Goal: Find specific page/section: Find specific page/section

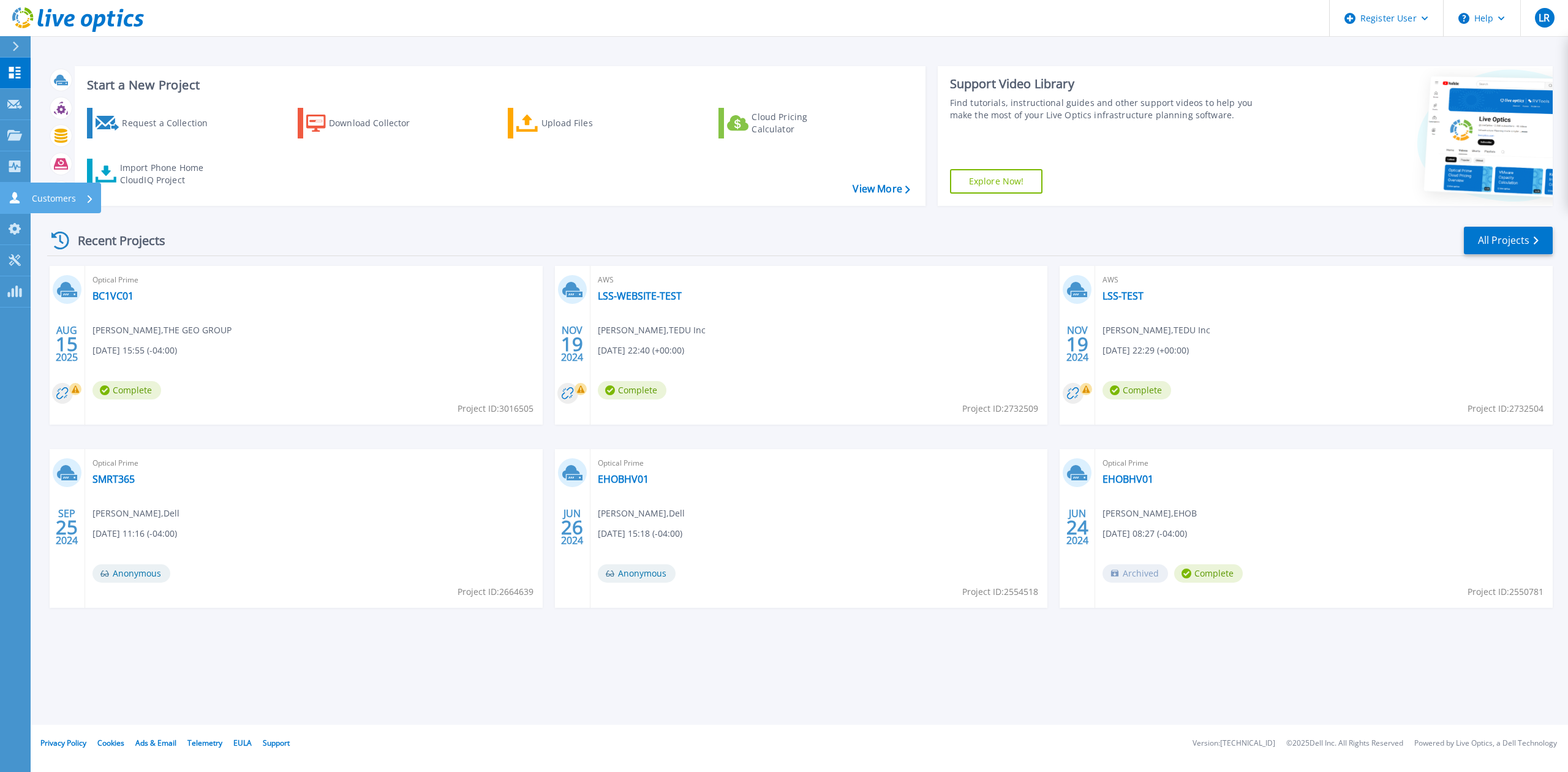
drag, startPoint x: 5, startPoint y: 197, endPoint x: 10, endPoint y: 193, distance: 6.4
click at [6, 194] on link "Customers Customers" at bounding box center [15, 198] width 31 height 31
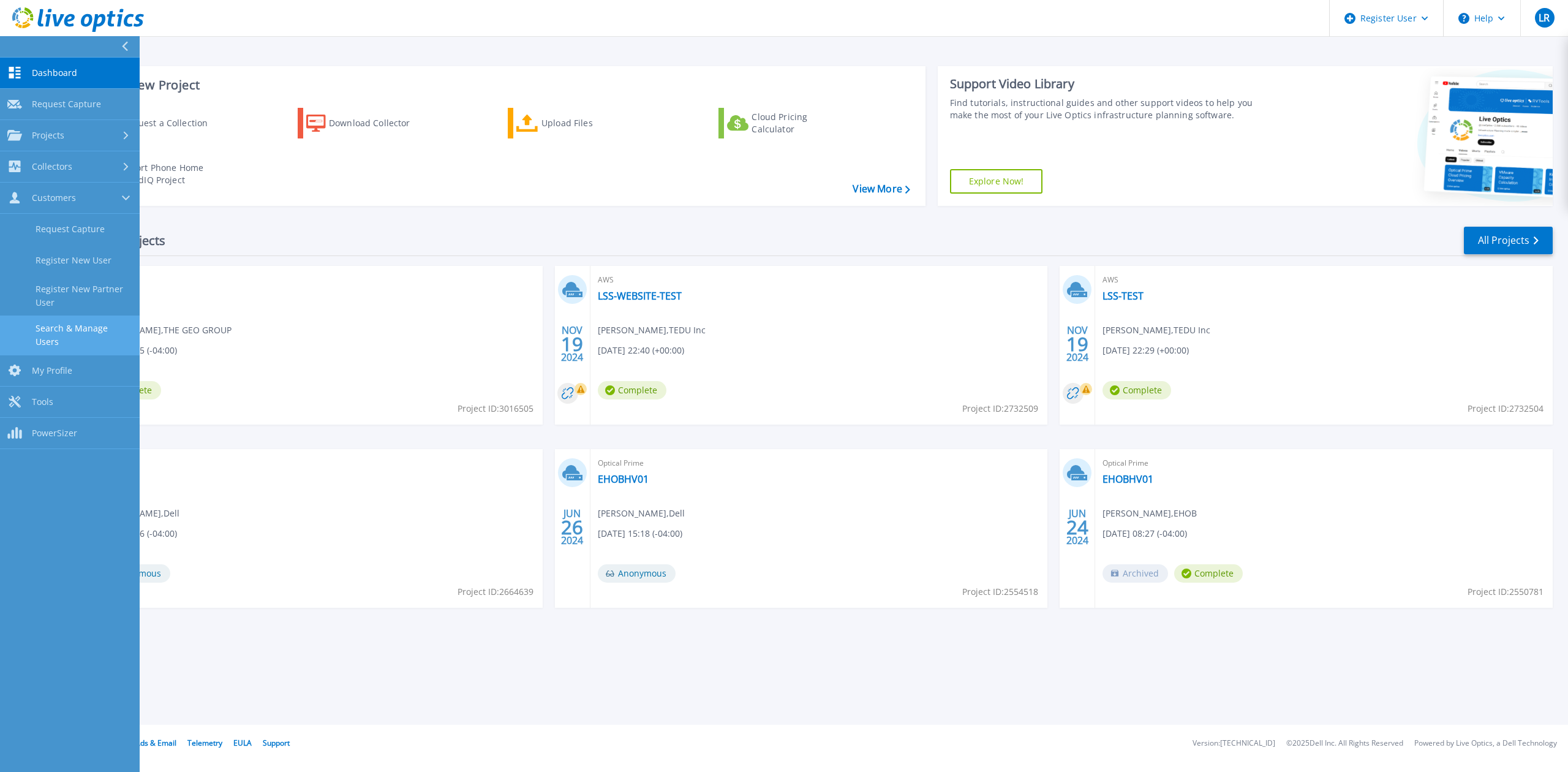
click at [87, 321] on link "Search & Manage Users" at bounding box center [69, 336] width 139 height 40
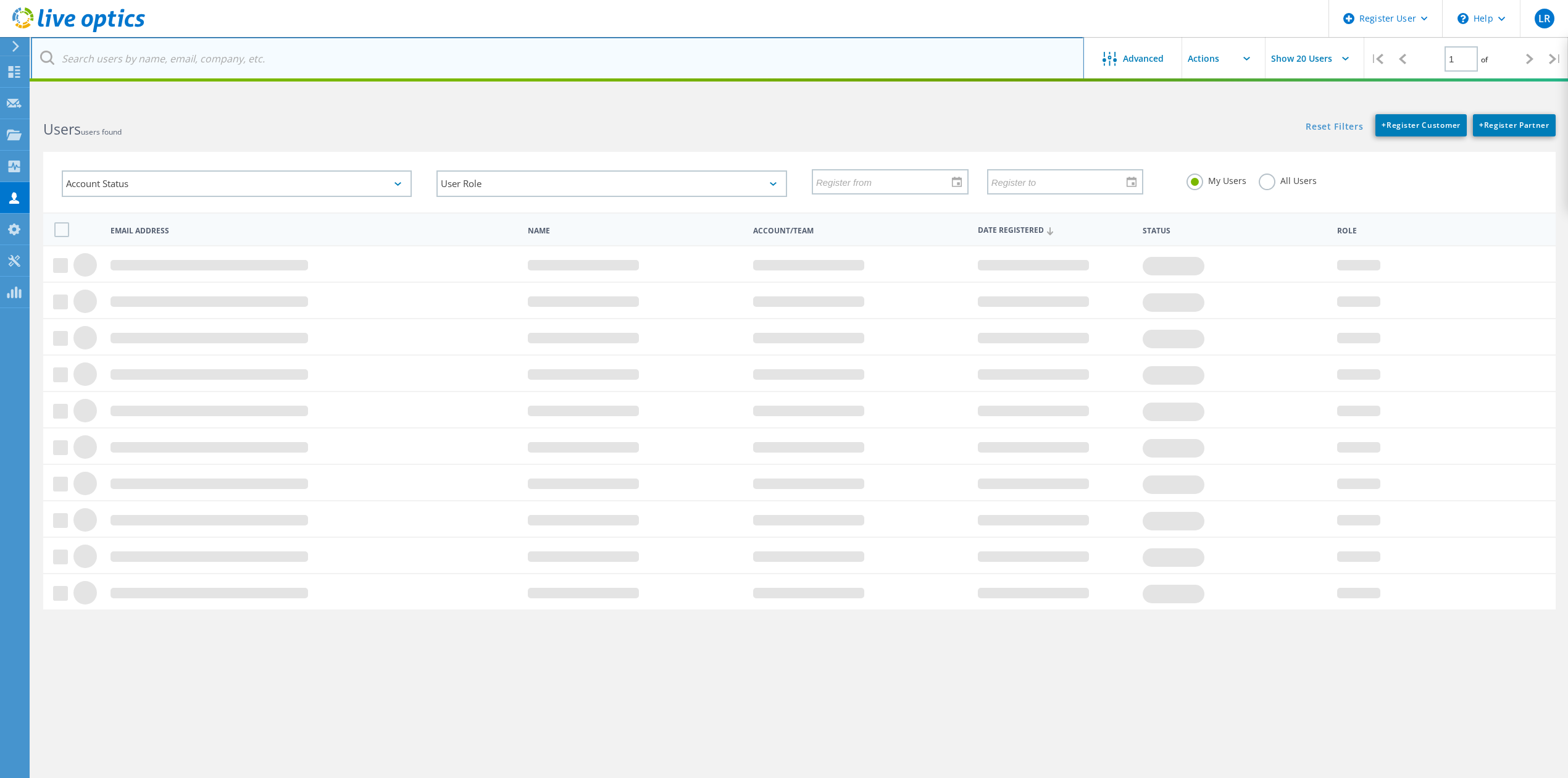
click at [320, 47] on input "text" at bounding box center [557, 59] width 1053 height 44
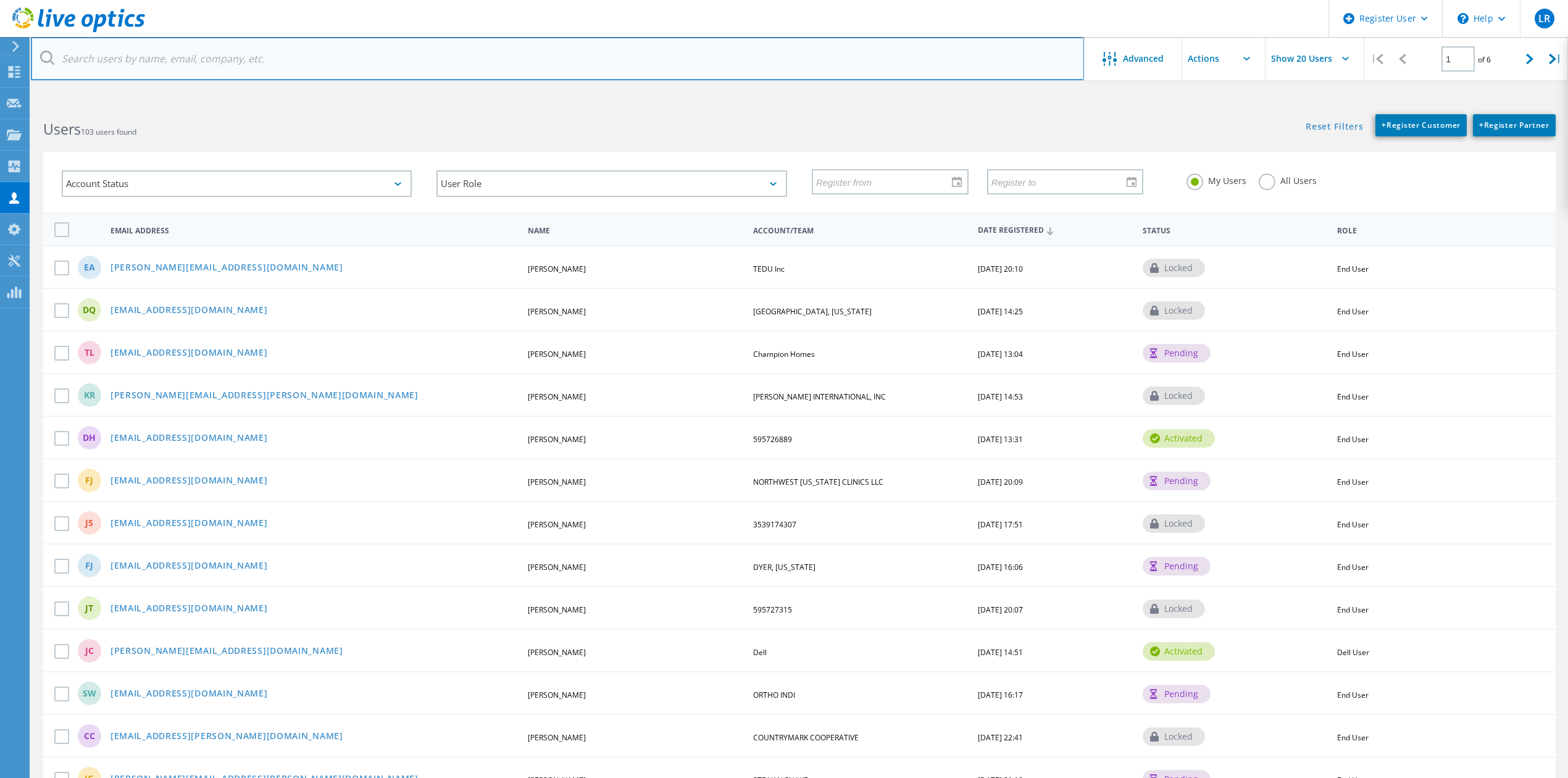
paste input "eddy.revilla@gaumard.com"
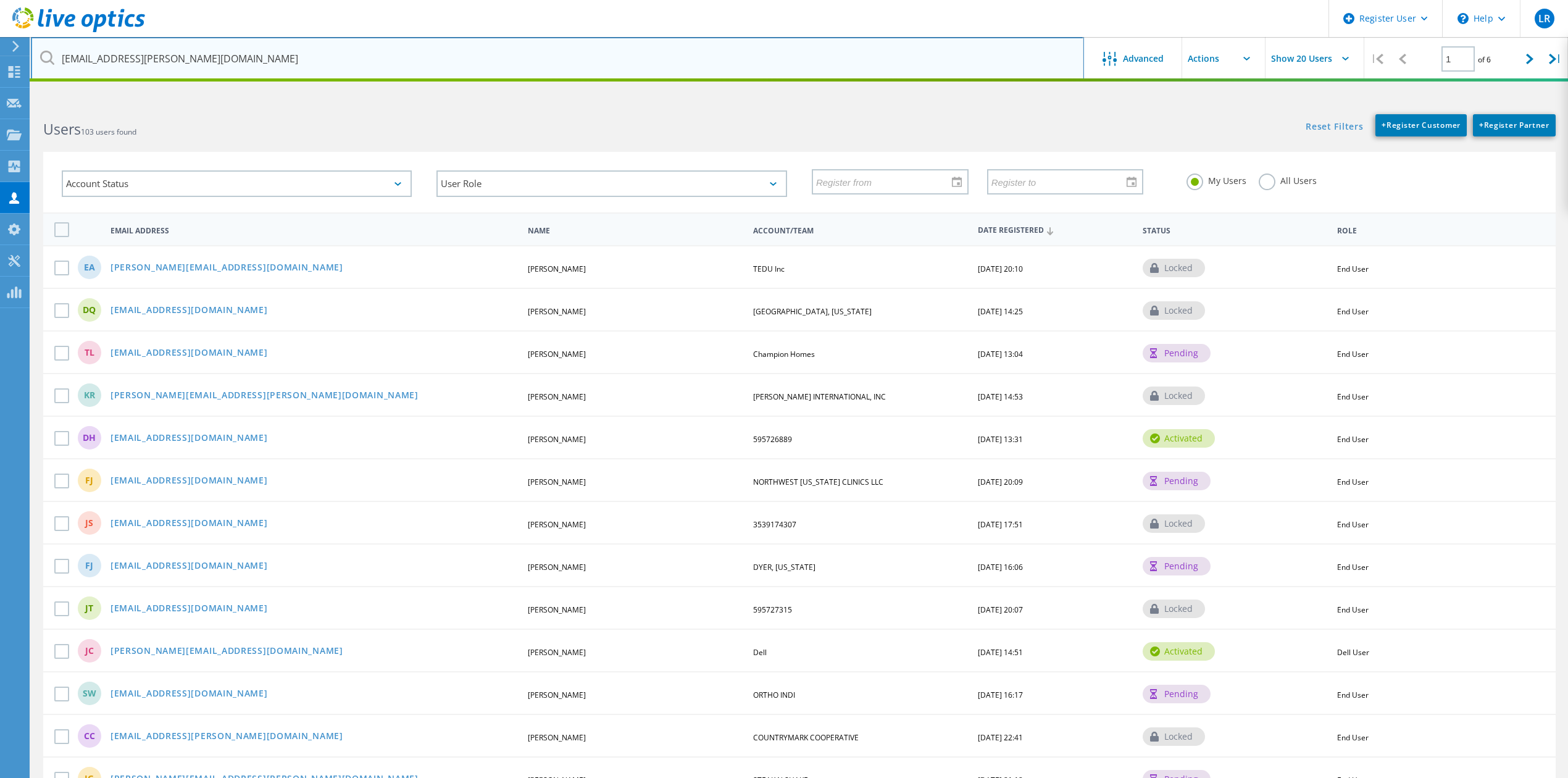
type input "eddy.revilla@gaumard.com"
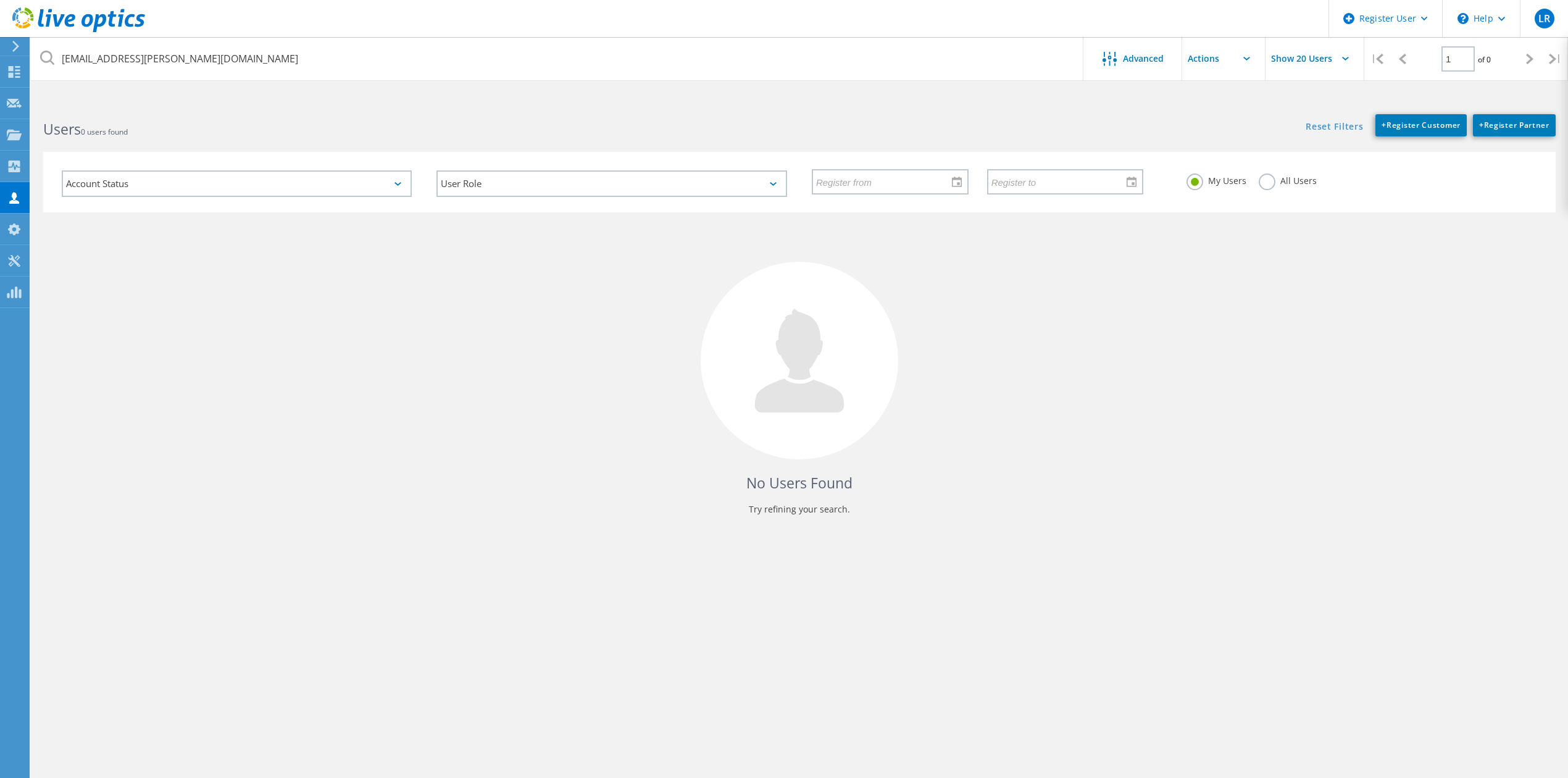
click at [1306, 191] on div "My Users All Users" at bounding box center [1360, 180] width 374 height 45
click at [1302, 181] on label "All Users" at bounding box center [1287, 179] width 58 height 12
click at [0, 0] on input "All Users" at bounding box center [0, 0] width 0 height 0
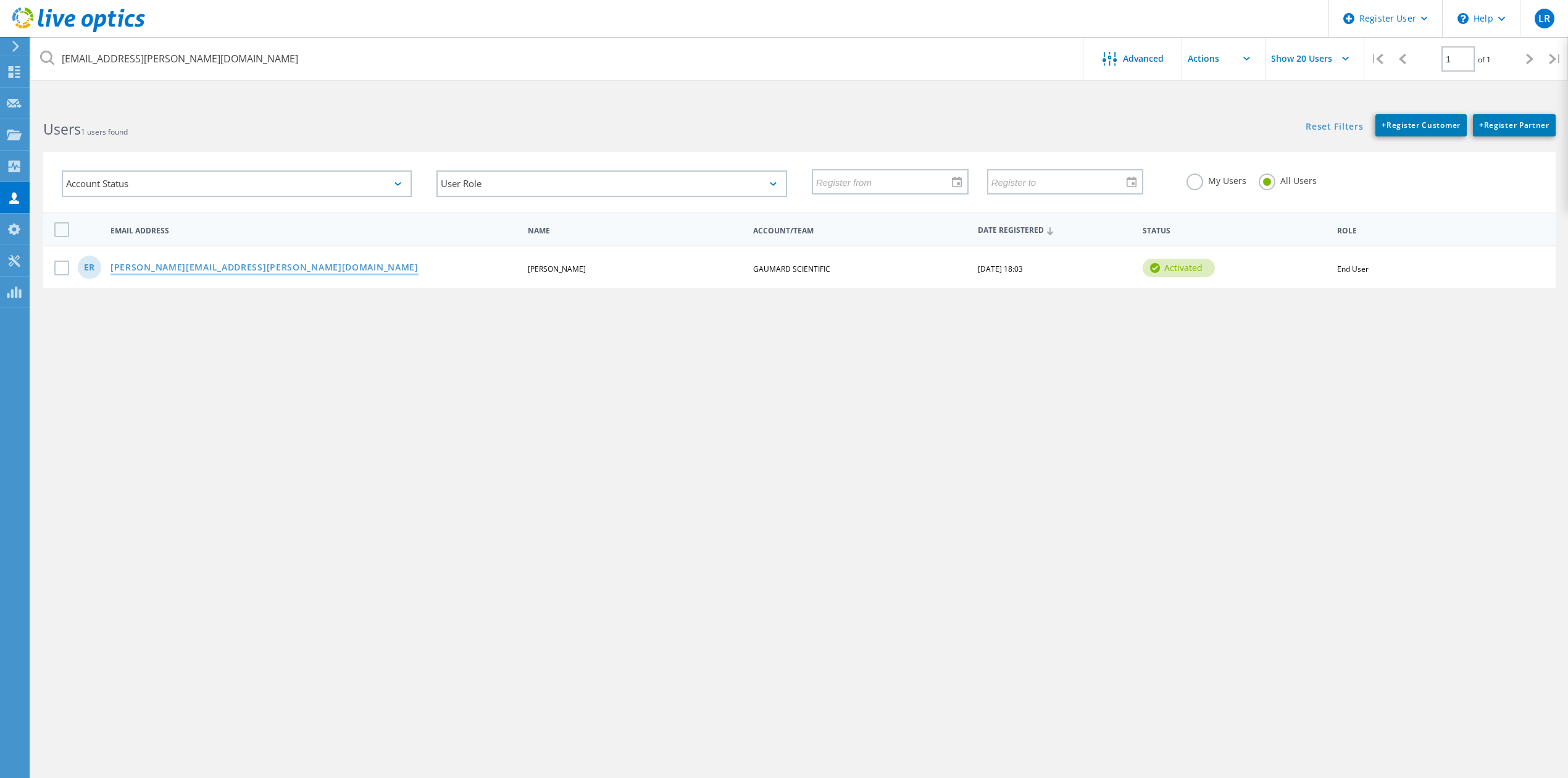
click at [189, 265] on link "[PERSON_NAME][EMAIL_ADDRESS][PERSON_NAME][DOMAIN_NAME]" at bounding box center [265, 268] width 308 height 11
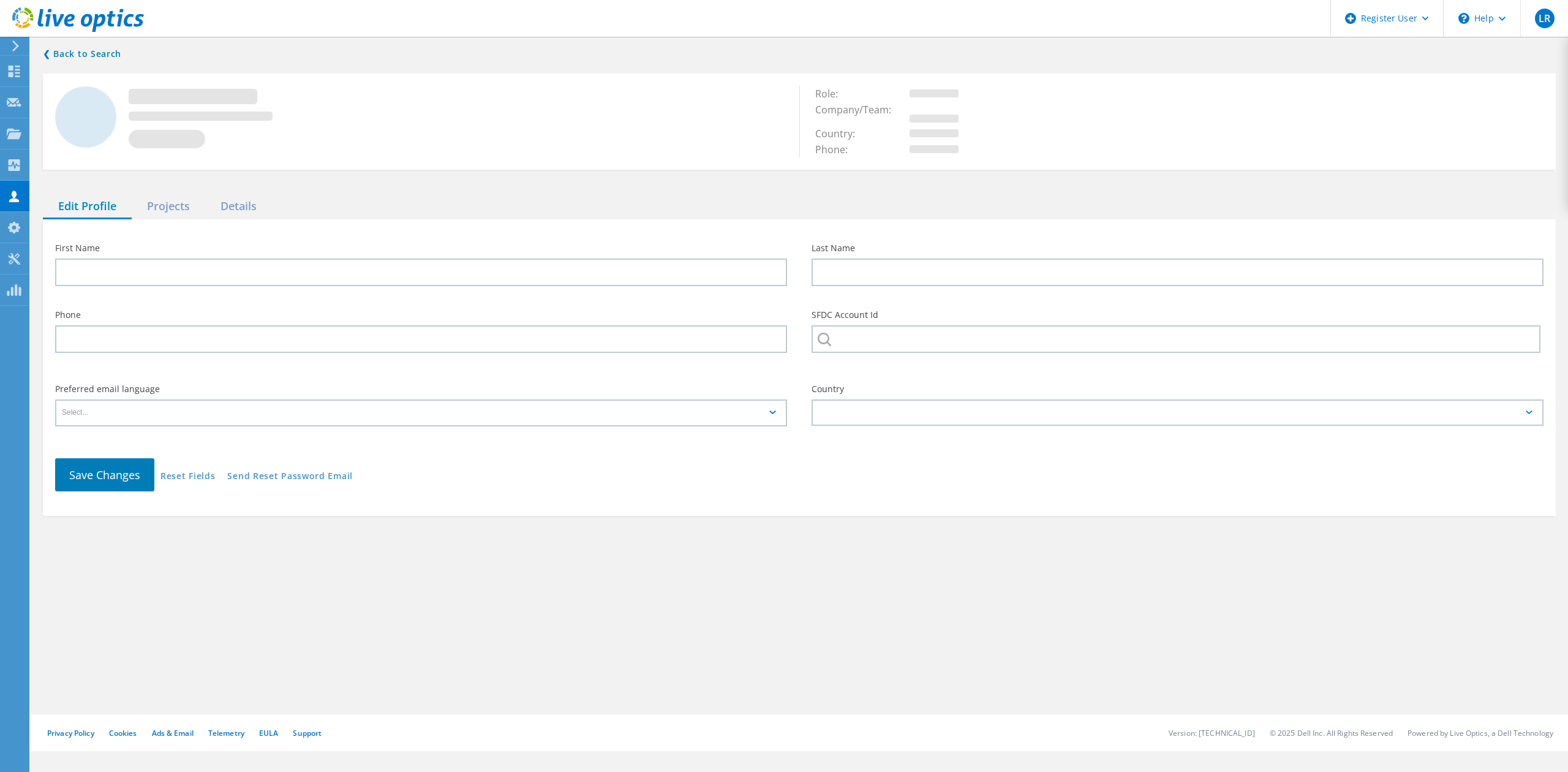
type input "Eddy"
type input "Revilla"
type input "954588695"
type input "GAUMARD SCIENTIFIC"
type input "English"
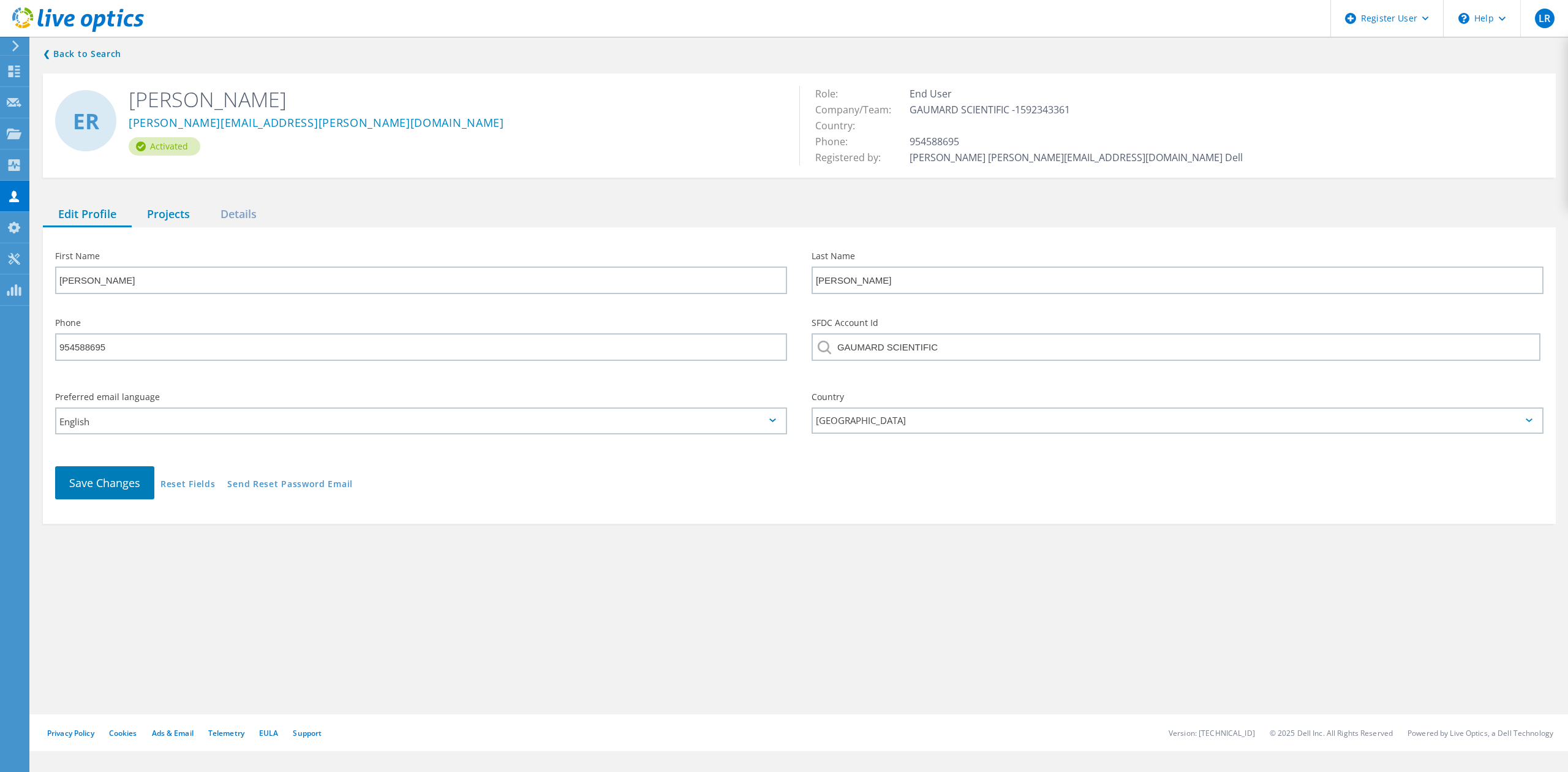
click at [165, 223] on div "Projects" at bounding box center [168, 215] width 74 height 25
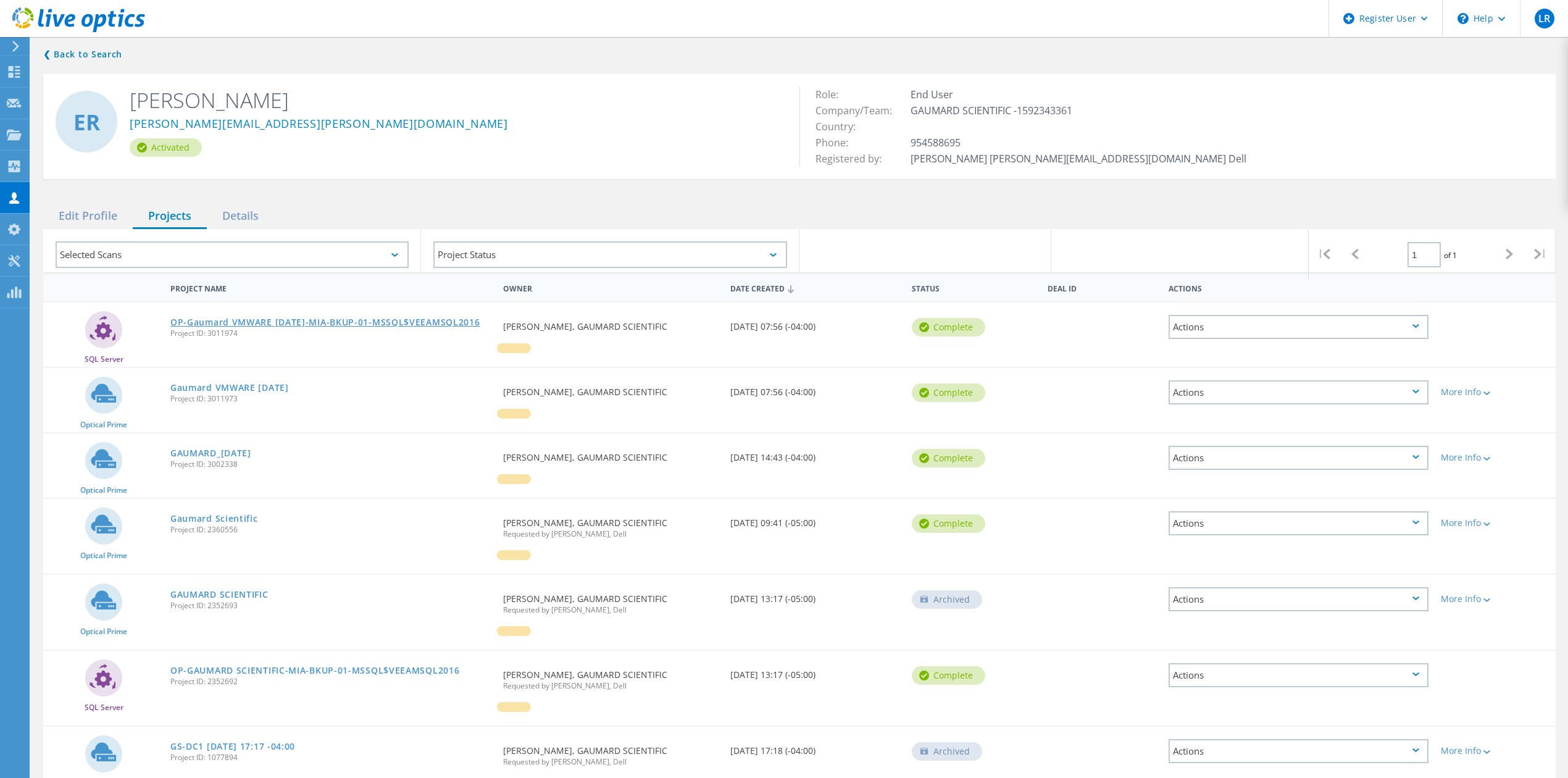
click at [310, 318] on link "OP-Gaumard VMWARE 8-12-2025-MIA-BKUP-01-MSSQL$VEEAMSQL2016" at bounding box center [325, 323] width 310 height 9
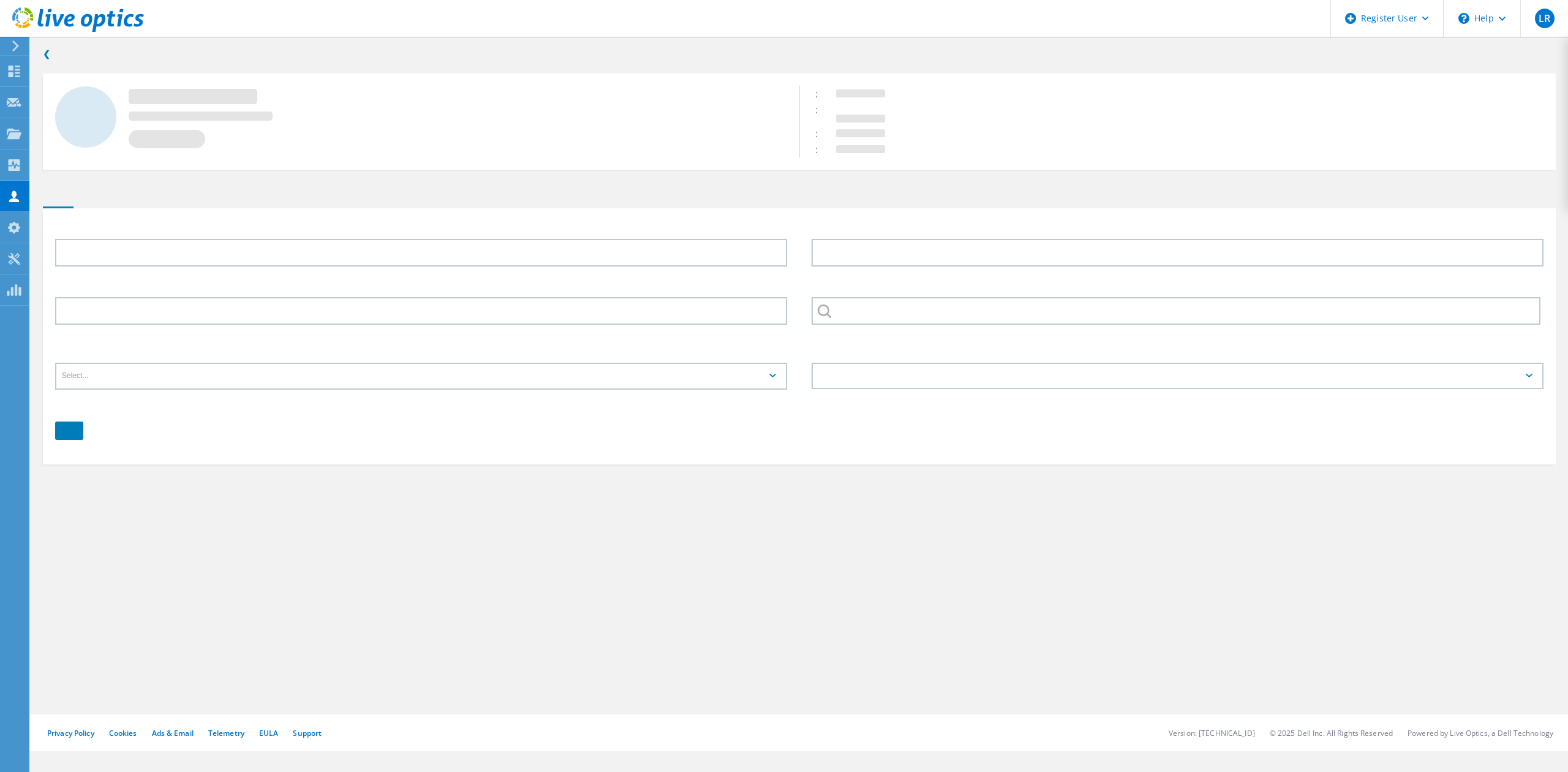
type input "Eddy"
type input "Revilla"
type input "954588695"
type input "GAUMARD SCIENTIFIC"
type input "English"
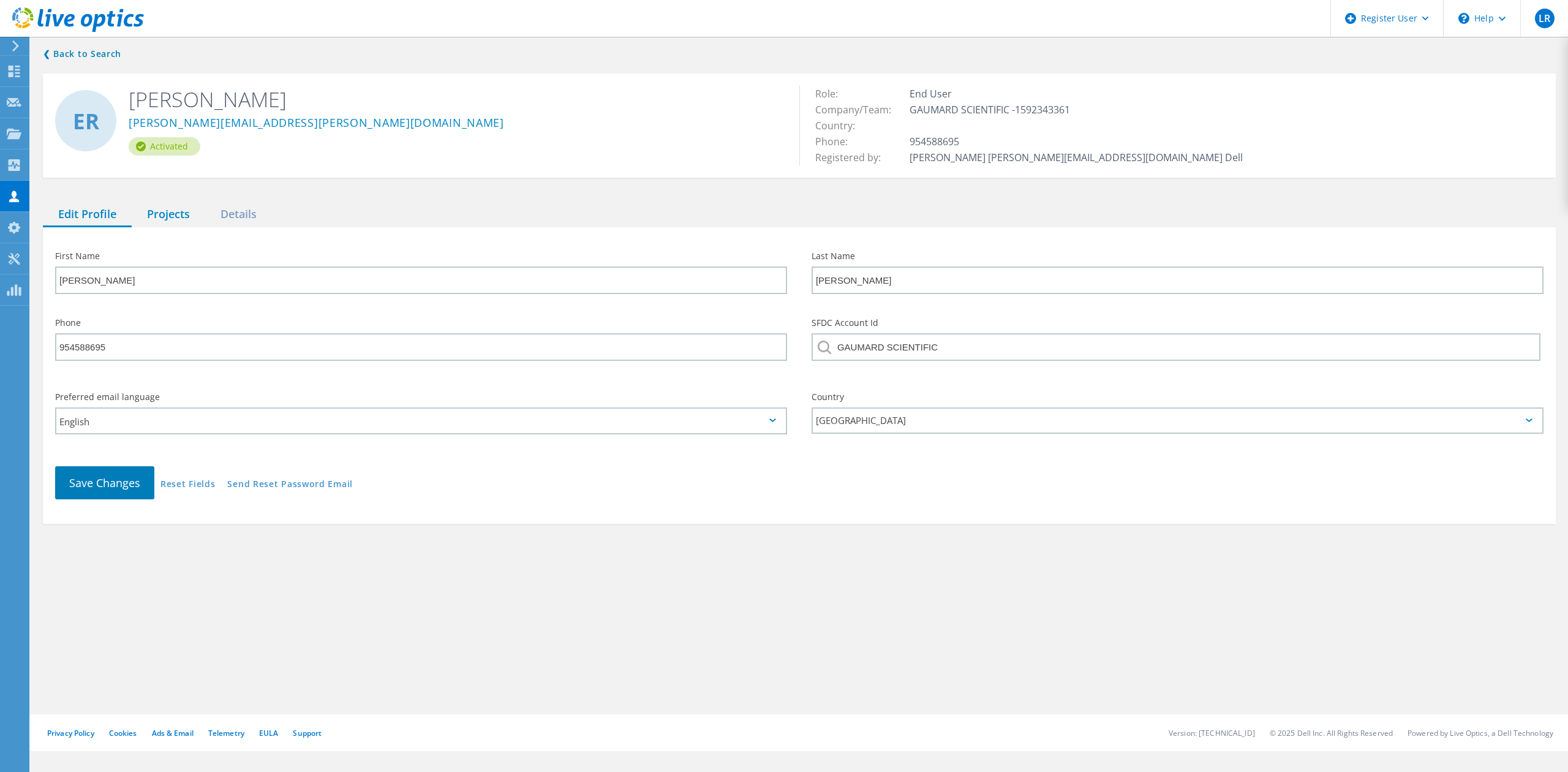
click at [166, 206] on div "Projects" at bounding box center [168, 215] width 74 height 25
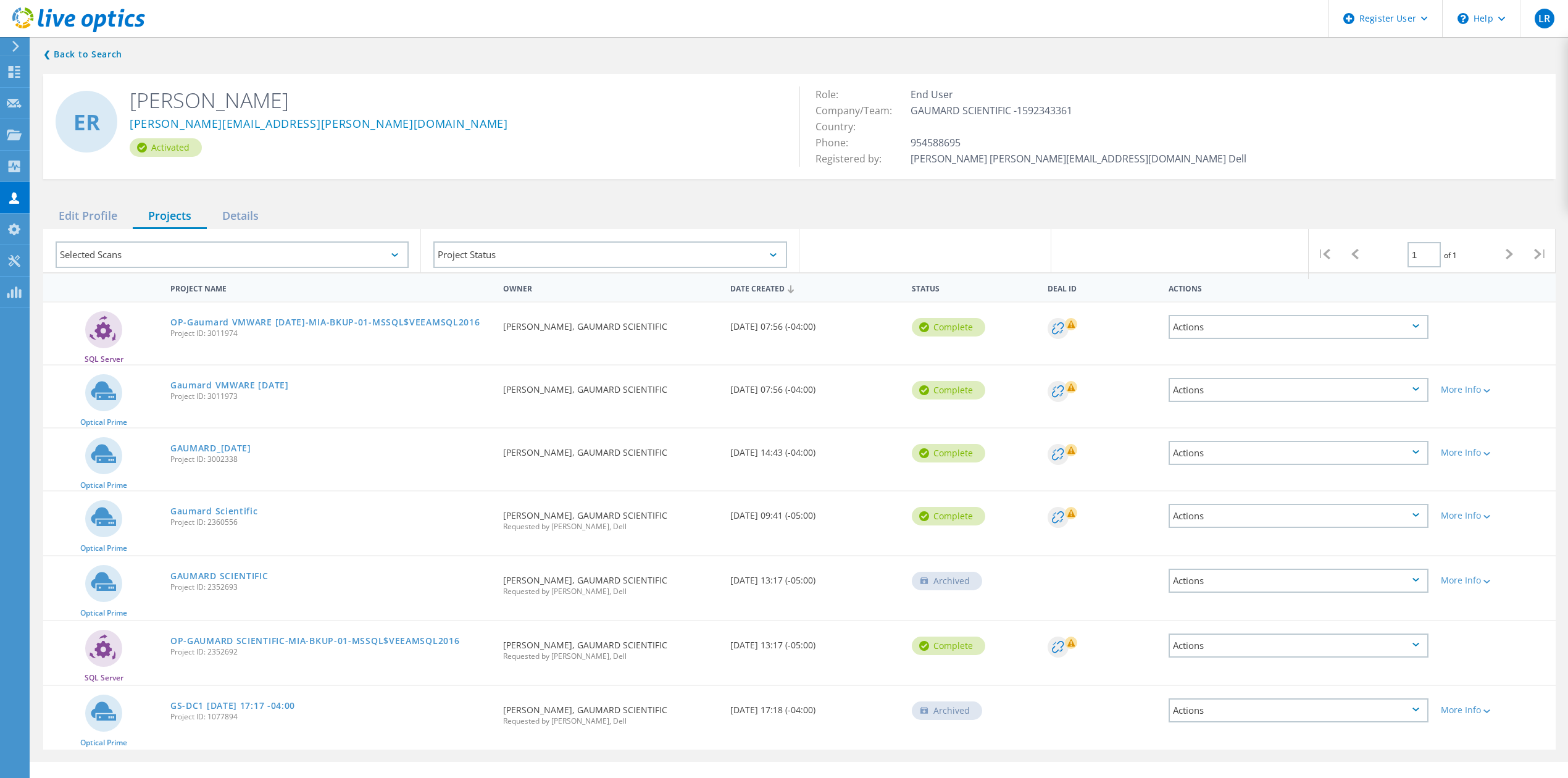
click at [227, 375] on div "Gaumard VMWARE 8-12-2025 Project ID: 3011973" at bounding box center [330, 389] width 333 height 47
click at [228, 381] on link "Gaumard VMWARE 8-12-2025" at bounding box center [229, 385] width 119 height 9
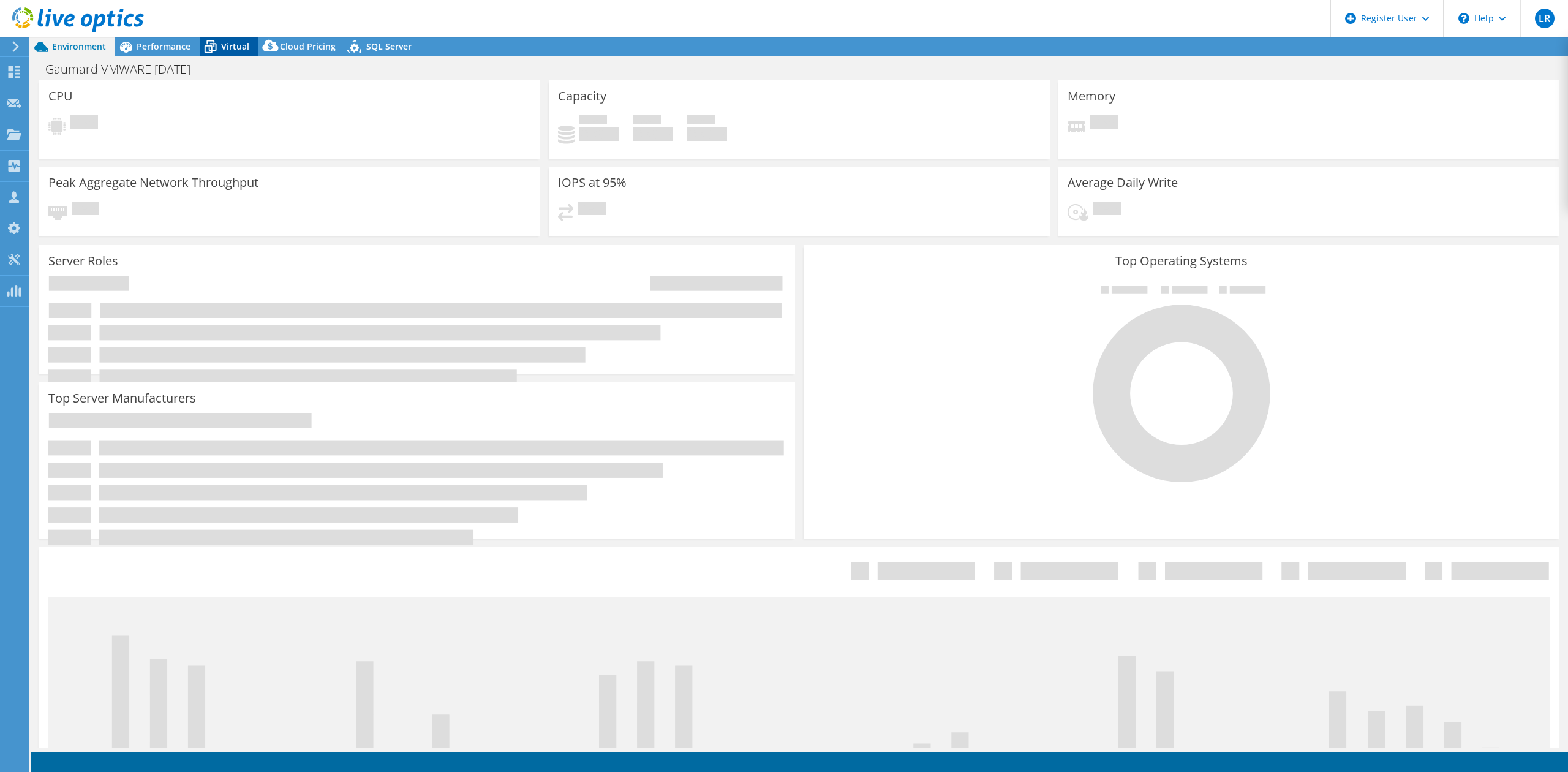
select select "USD"
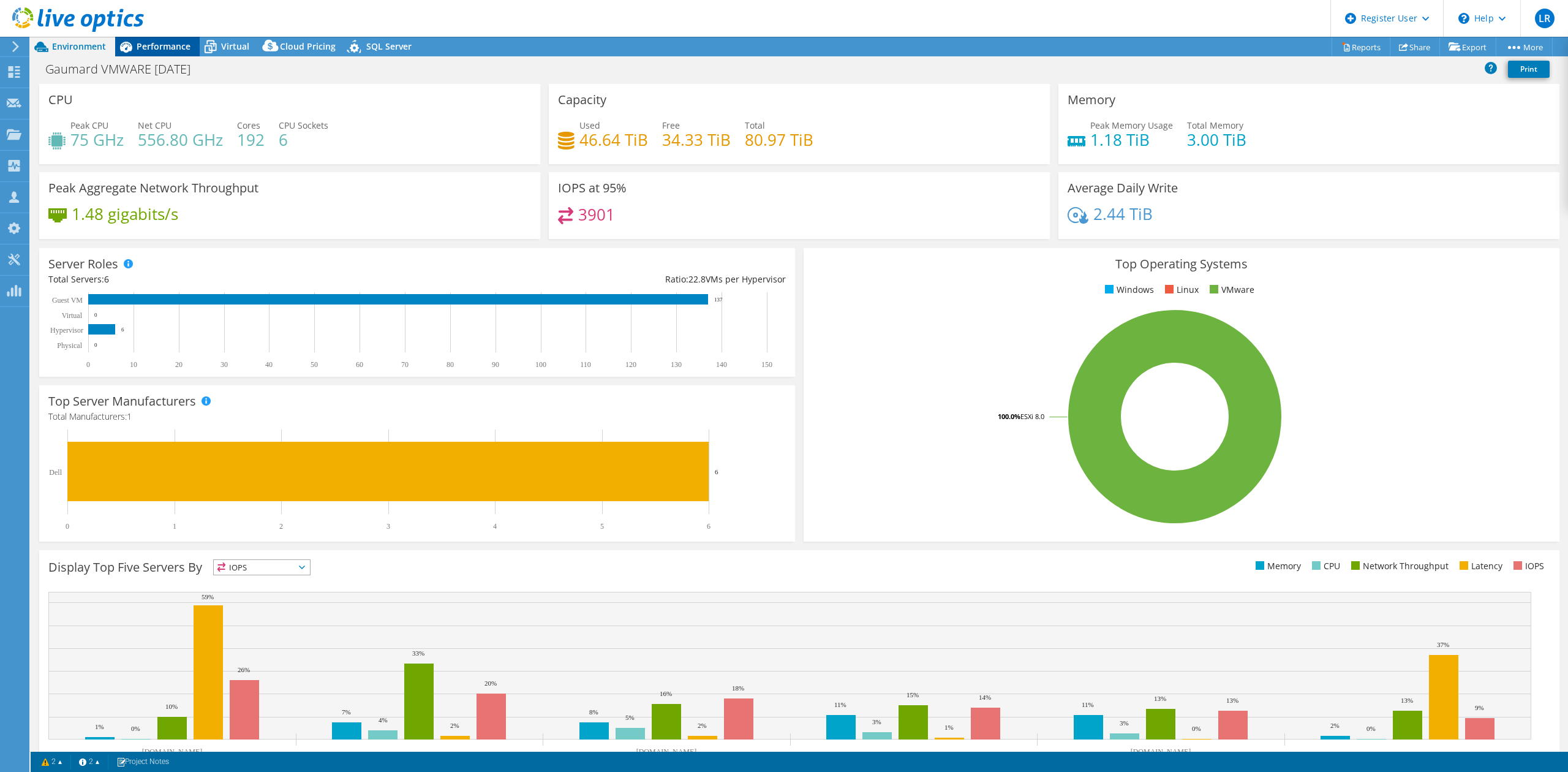
click at [184, 49] on span "Performance" at bounding box center [164, 46] width 54 height 12
